Goal: Navigation & Orientation: Go to known website

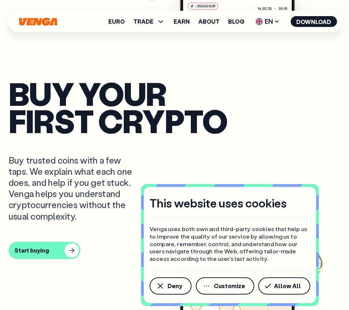
scroll to position [718, 0]
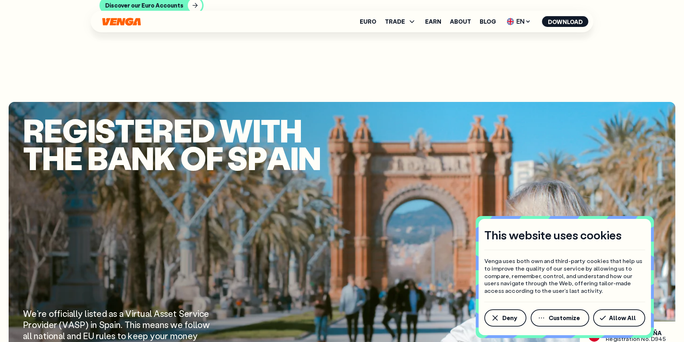
scroll to position [934, 0]
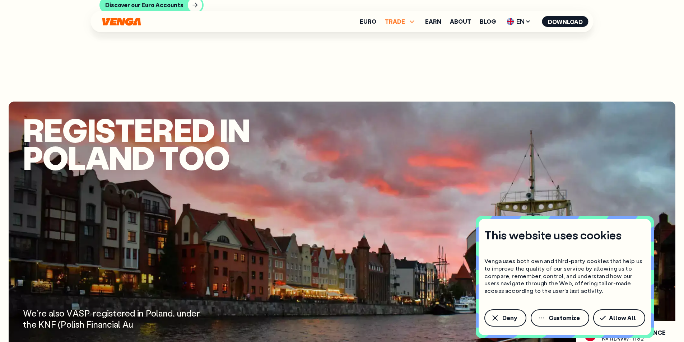
click at [411, 22] on icon at bounding box center [412, 21] width 9 height 9
